Goal: Task Accomplishment & Management: Complete application form

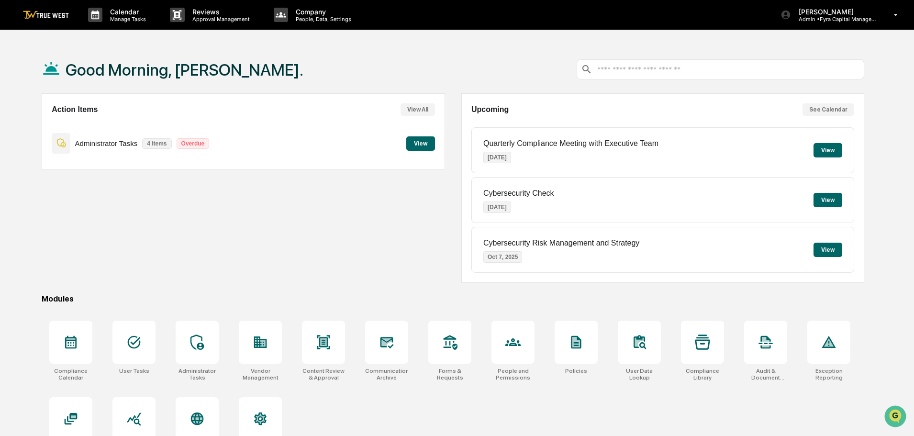
click at [423, 142] on button "View" at bounding box center [420, 143] width 29 height 14
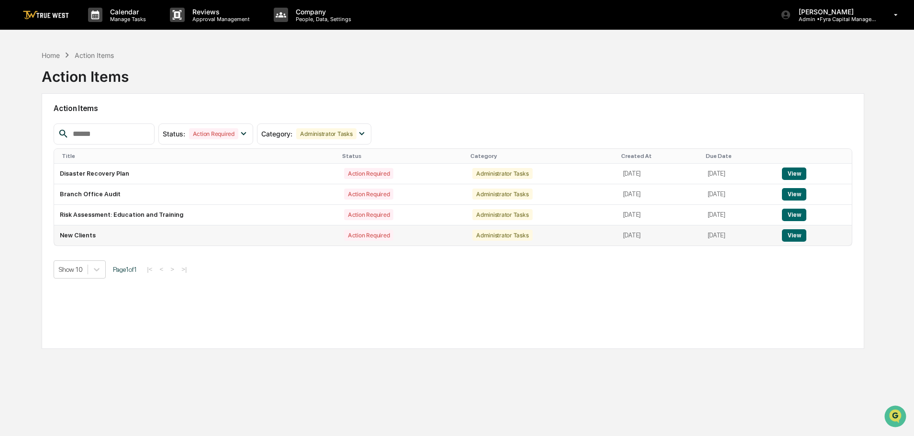
click at [798, 237] on button "View" at bounding box center [794, 235] width 24 height 12
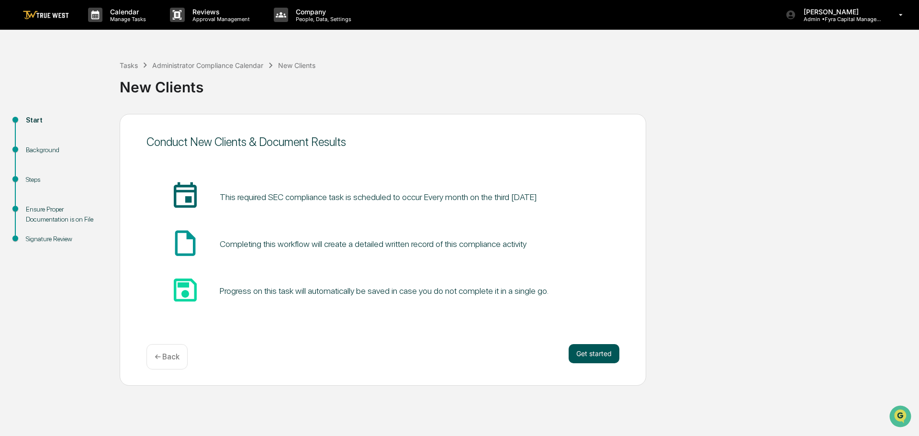
click at [599, 353] on button "Get started" at bounding box center [594, 353] width 51 height 19
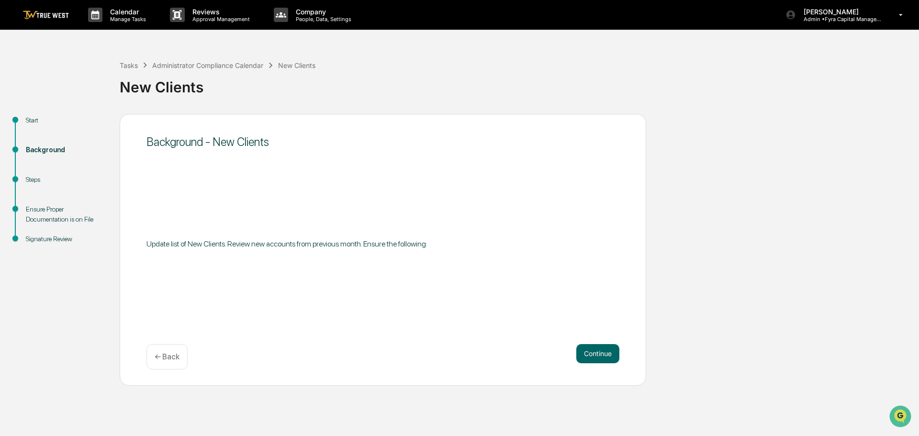
click at [599, 353] on button "Continue" at bounding box center [597, 353] width 43 height 19
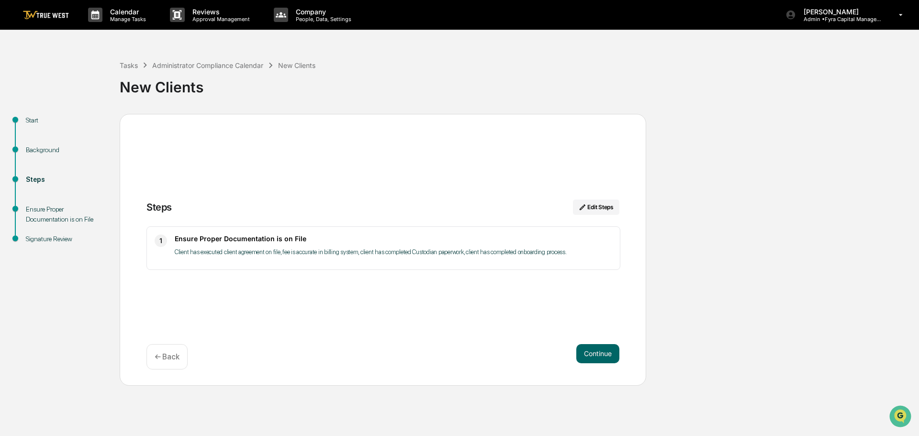
click at [599, 353] on button "Continue" at bounding box center [597, 353] width 43 height 19
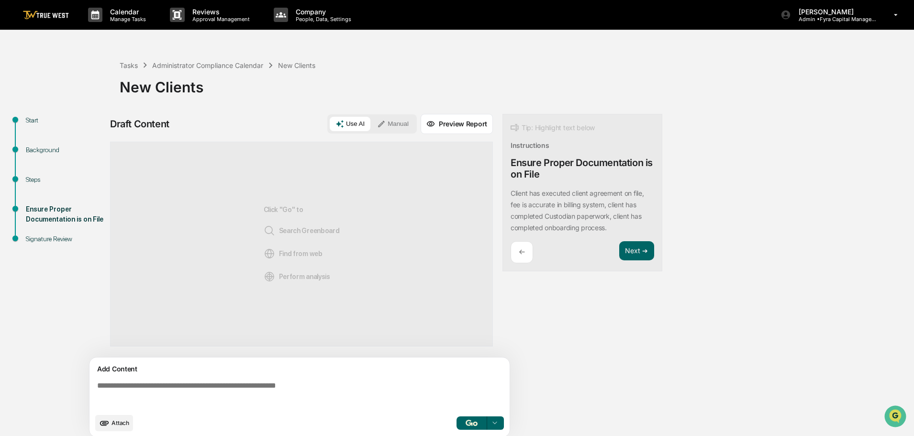
click at [389, 120] on button "Manual" at bounding box center [392, 124] width 43 height 14
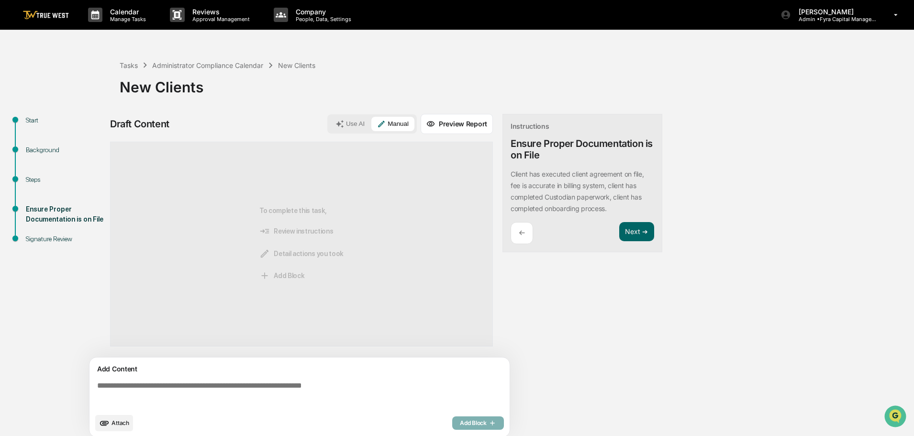
click at [96, 386] on textarea at bounding box center [301, 395] width 416 height 34
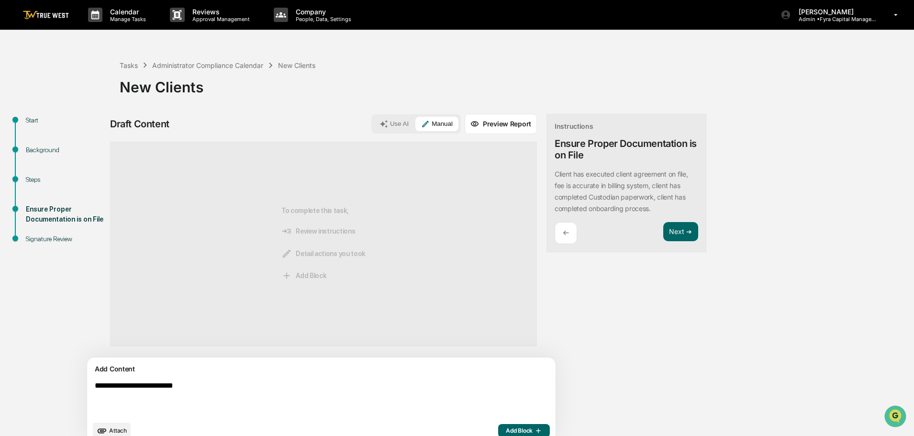
type textarea "**********"
click at [506, 429] on span "Add Block" at bounding box center [524, 431] width 36 height 8
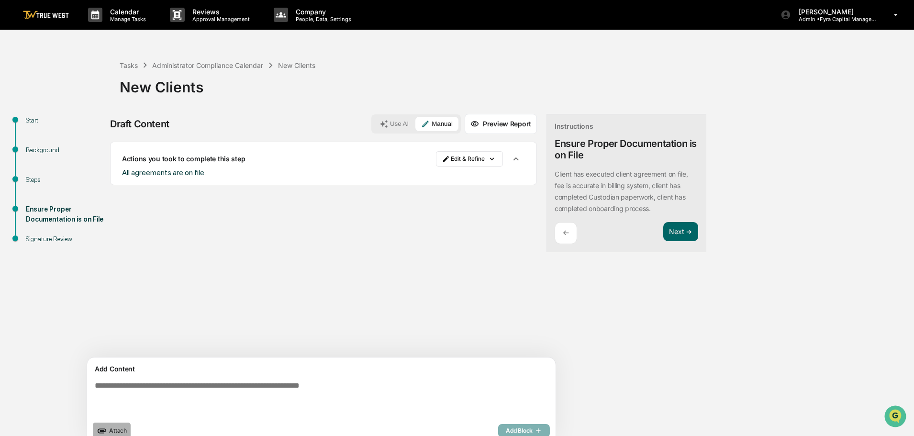
click at [121, 430] on span "Attach" at bounding box center [118, 430] width 18 height 7
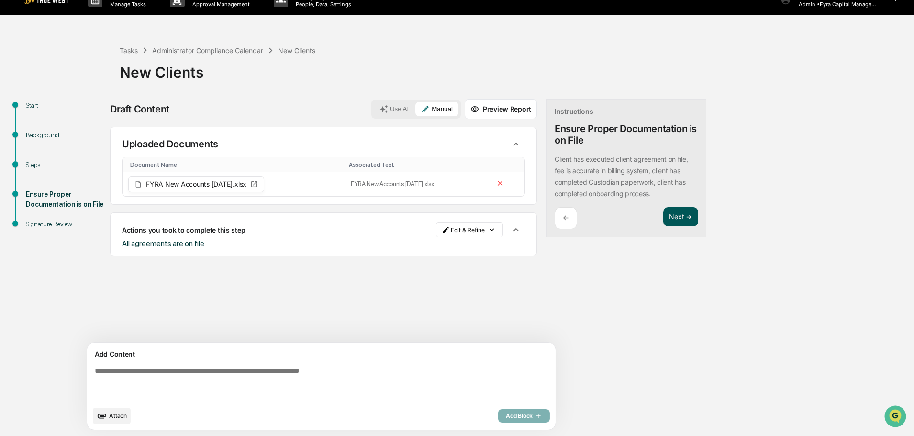
click at [663, 215] on button "Next ➔" at bounding box center [680, 217] width 35 height 20
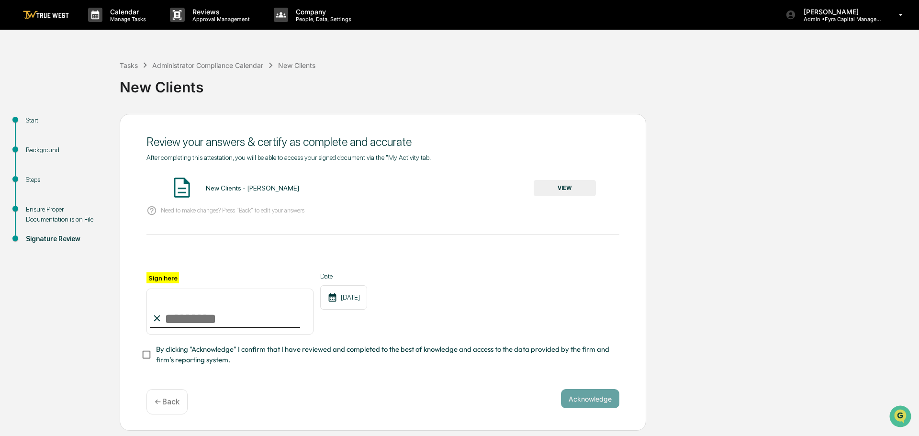
click at [566, 186] on button "VIEW" at bounding box center [565, 188] width 62 height 16
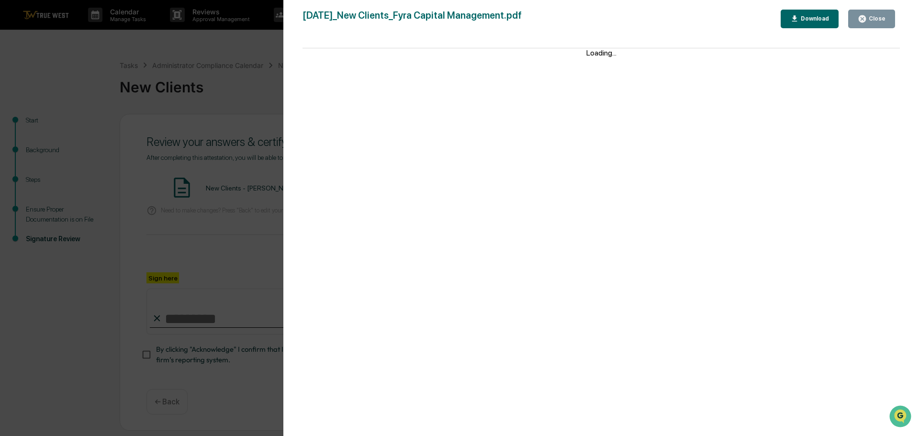
click at [159, 60] on div "Version History [DATE] 02:21 PM [PERSON_NAME] [DATE]_New Clients_Fyra Capital M…" at bounding box center [459, 218] width 919 height 436
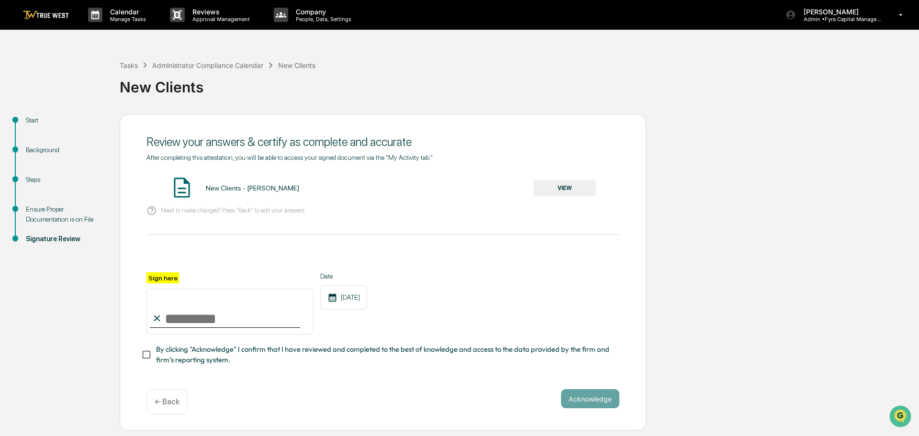
click at [187, 312] on input "Sign here" at bounding box center [229, 312] width 167 height 46
type input "**********"
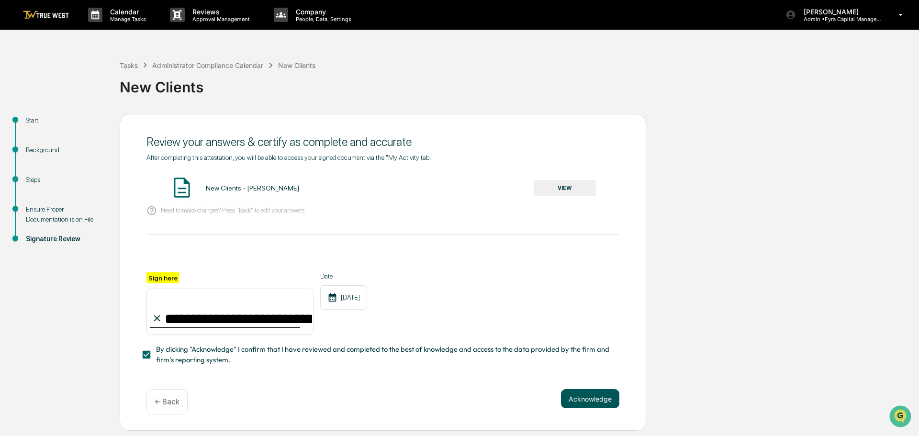
click at [595, 405] on button "Acknowledge" at bounding box center [590, 398] width 58 height 19
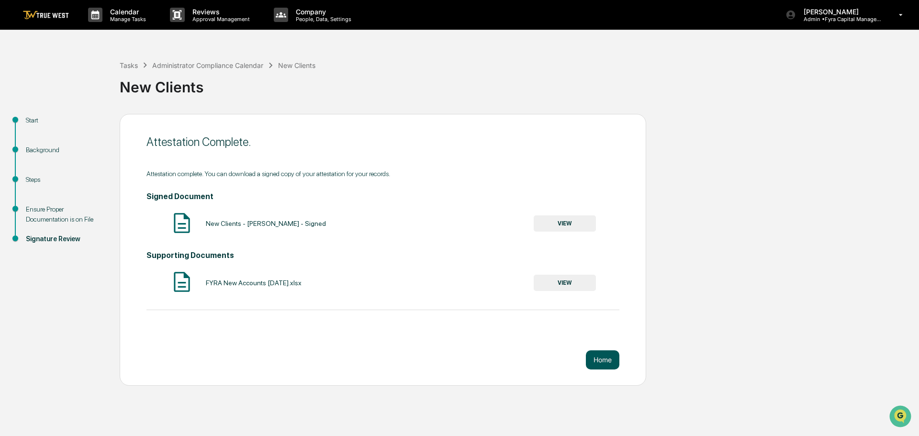
click at [606, 357] on button "Home" at bounding box center [603, 359] width 34 height 19
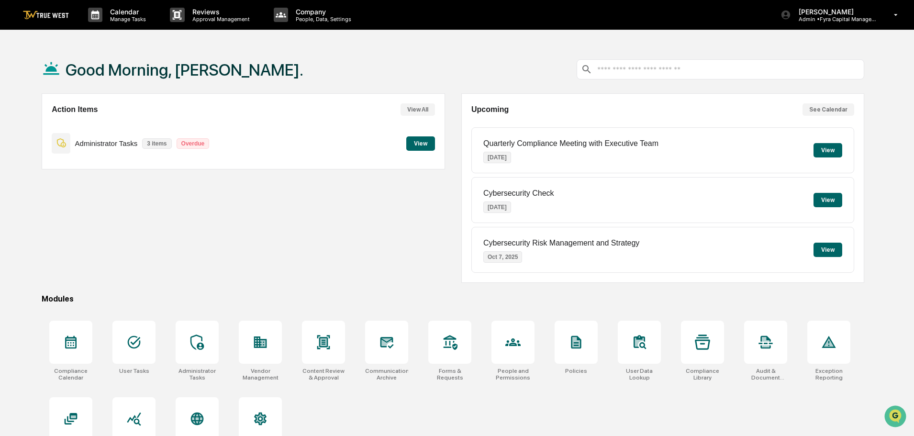
click at [423, 142] on button "View" at bounding box center [420, 143] width 29 height 14
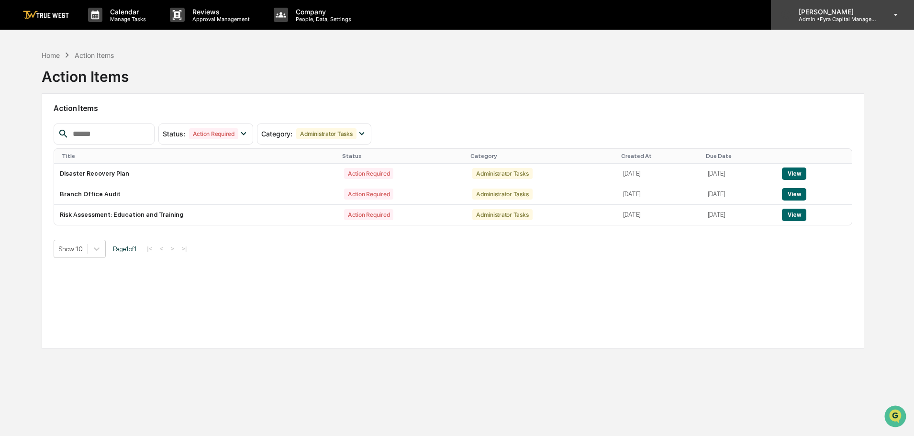
click at [832, 19] on p "Admin • Fyra Capital Management" at bounding box center [835, 19] width 89 height 7
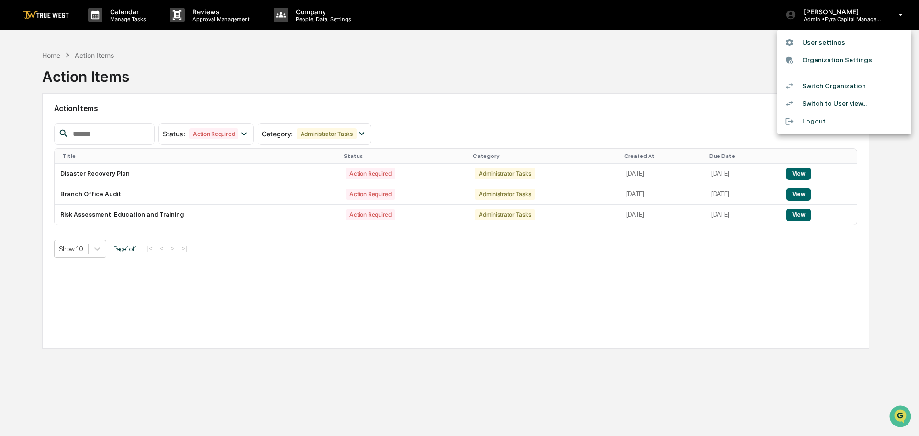
click at [817, 87] on li "Switch Organization" at bounding box center [844, 86] width 134 height 18
